Goal: Task Accomplishment & Management: Use online tool/utility

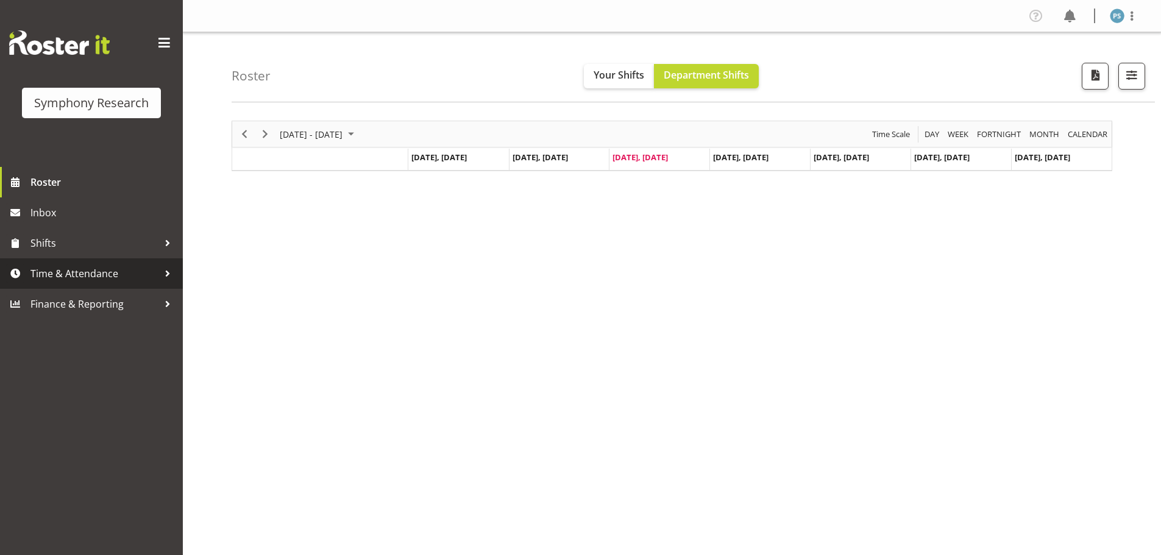
click at [102, 280] on span "Time & Attendance" at bounding box center [94, 274] width 128 height 18
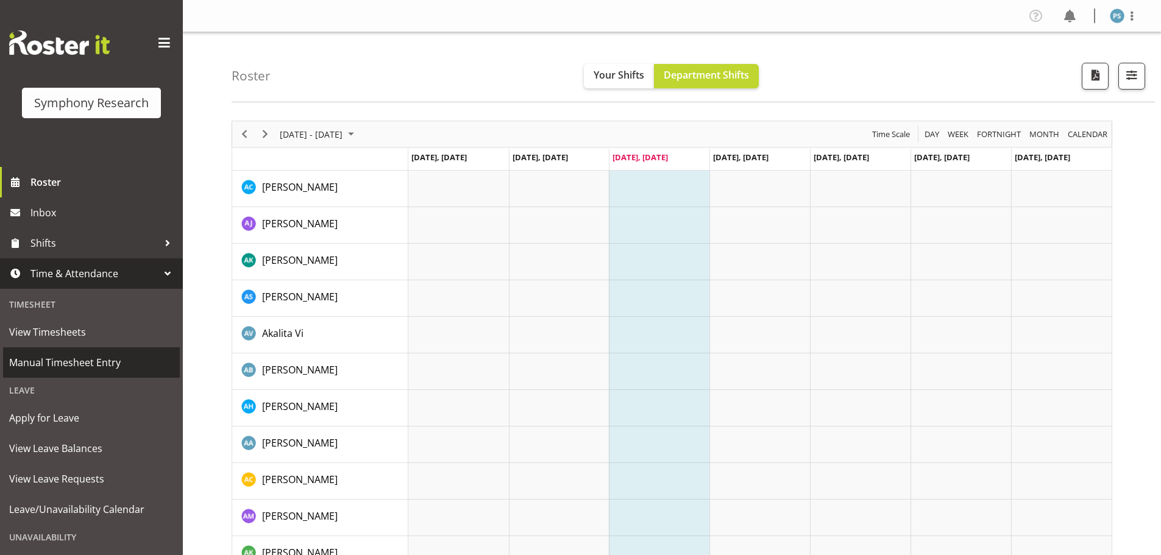
click at [102, 365] on span "Manual Timesheet Entry" at bounding box center [91, 363] width 165 height 18
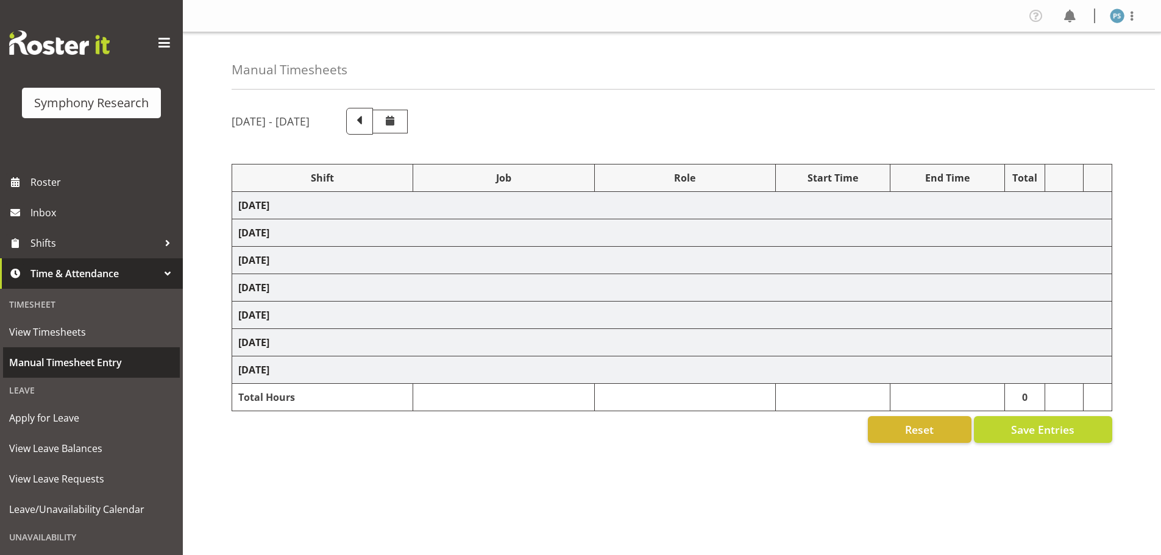
click at [118, 357] on span "Manual Timesheet Entry" at bounding box center [91, 363] width 165 height 18
select select "4583"
select select "10527"
select select "4583"
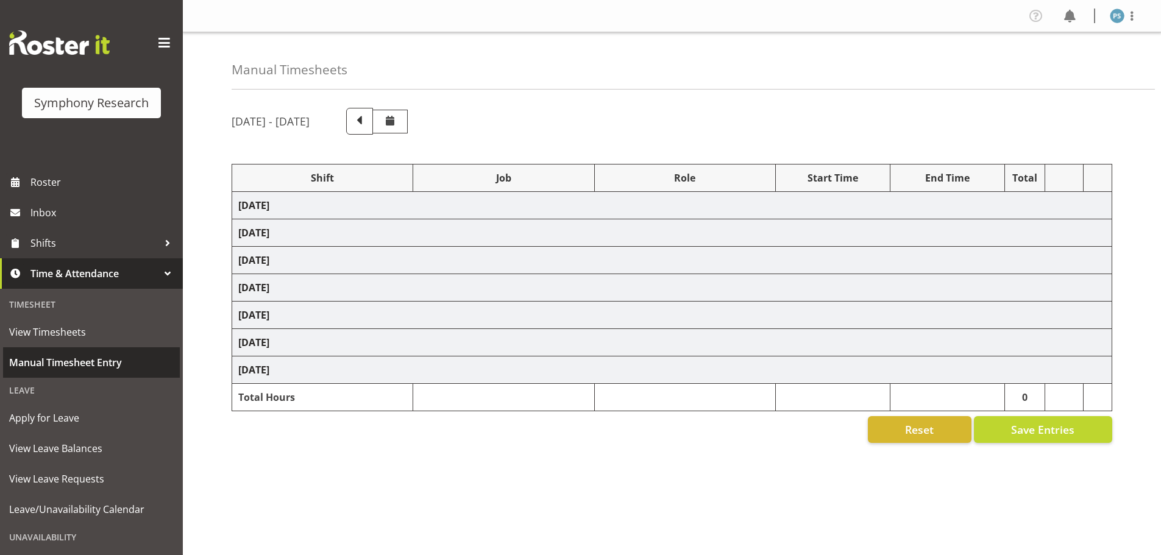
select select "10499"
select select "4583"
select select "10527"
select select "4583"
select select "10499"
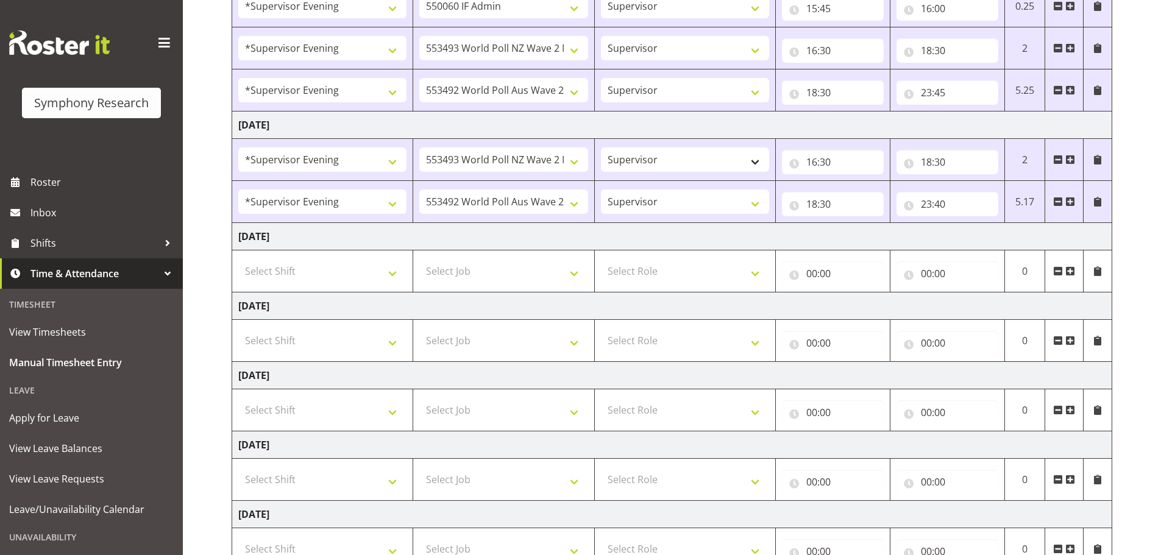
scroll to position [244, 0]
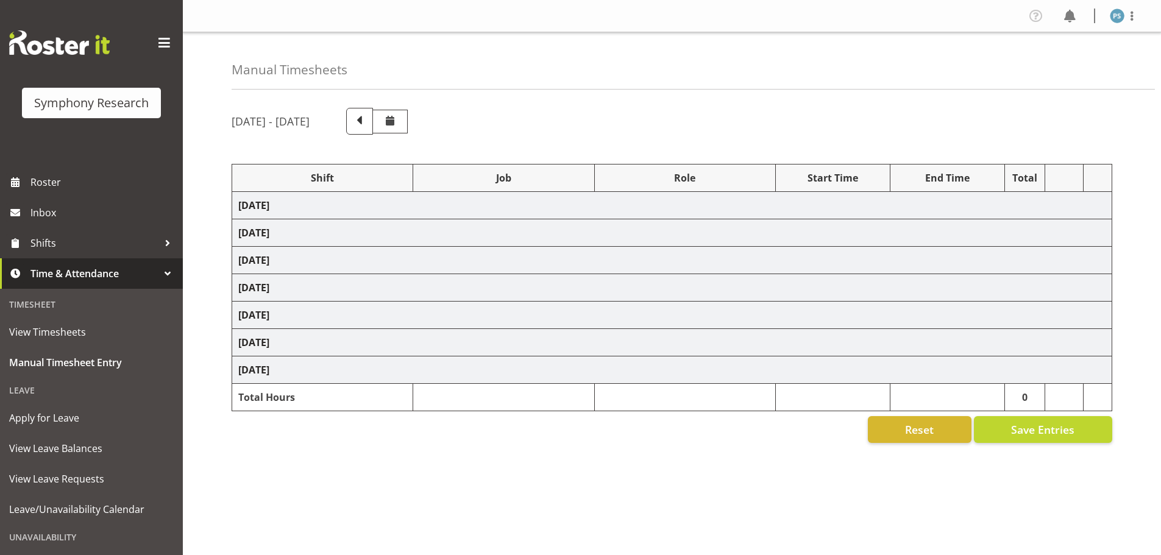
select select "4583"
select select "10527"
select select "4583"
select select "10499"
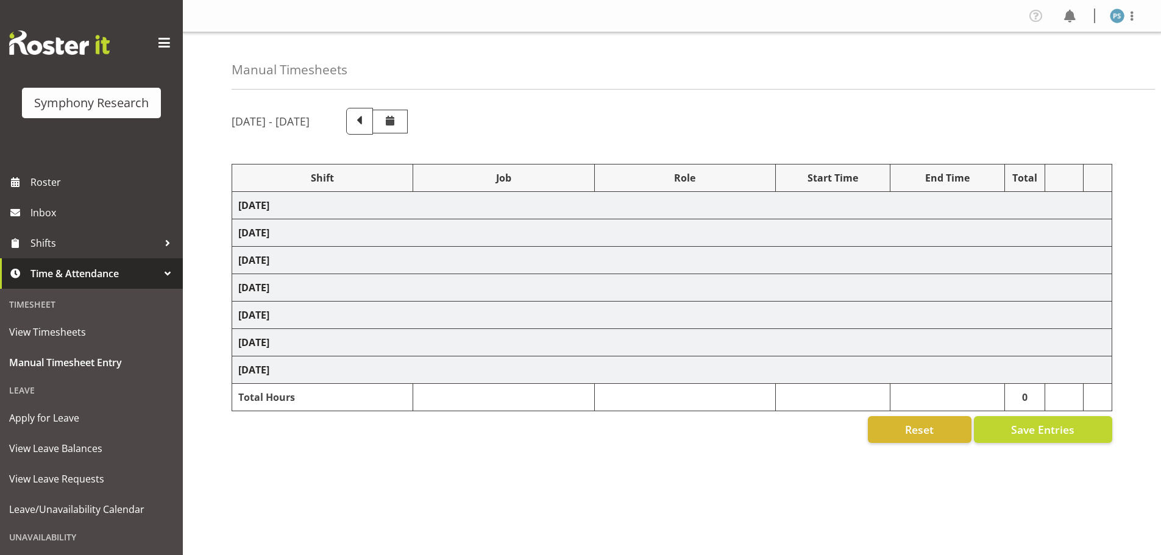
select select "4583"
select select "10527"
select select "4583"
select select "10499"
